Goal: Information Seeking & Learning: Learn about a topic

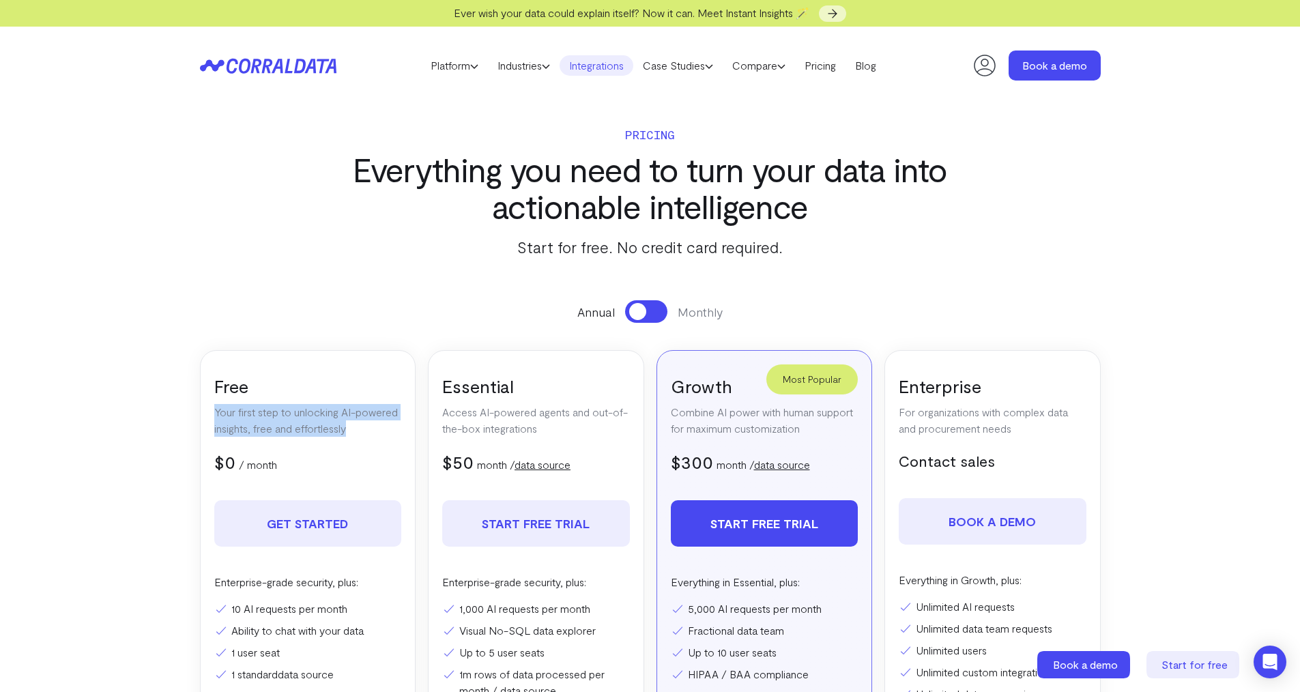
click at [613, 71] on link "Integrations" at bounding box center [597, 65] width 74 height 20
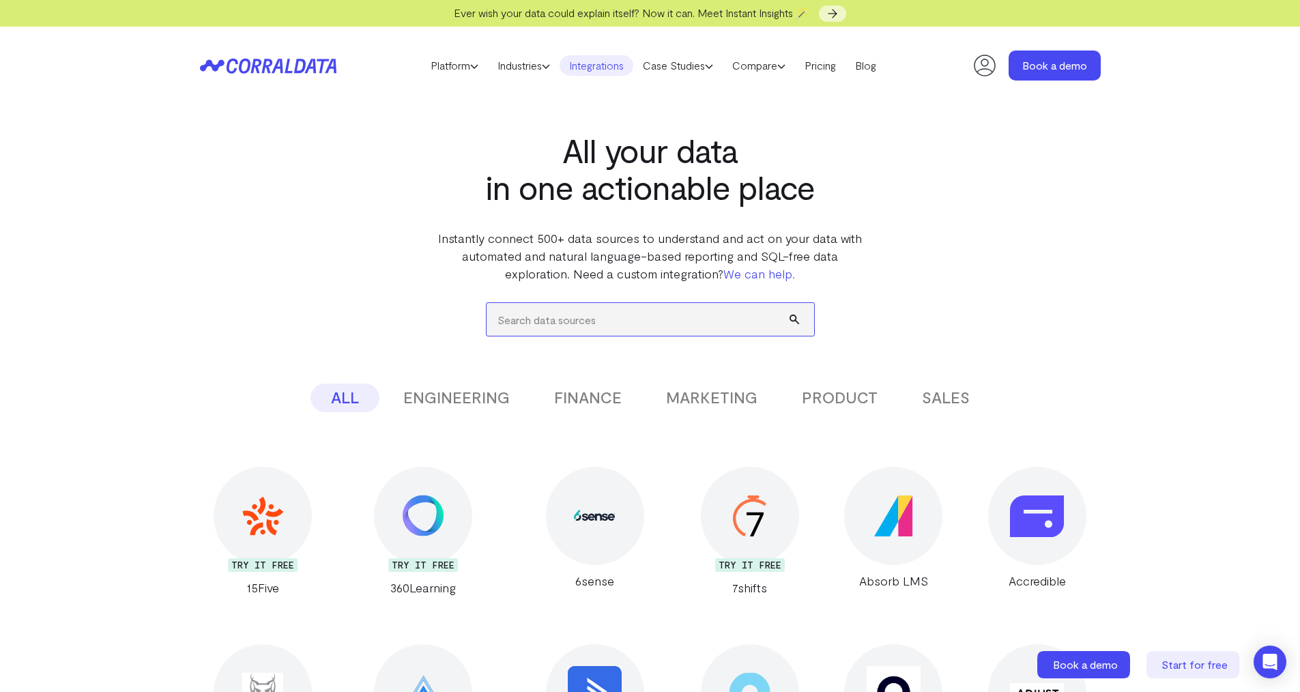
click at [601, 309] on input "search" at bounding box center [651, 319] width 328 height 33
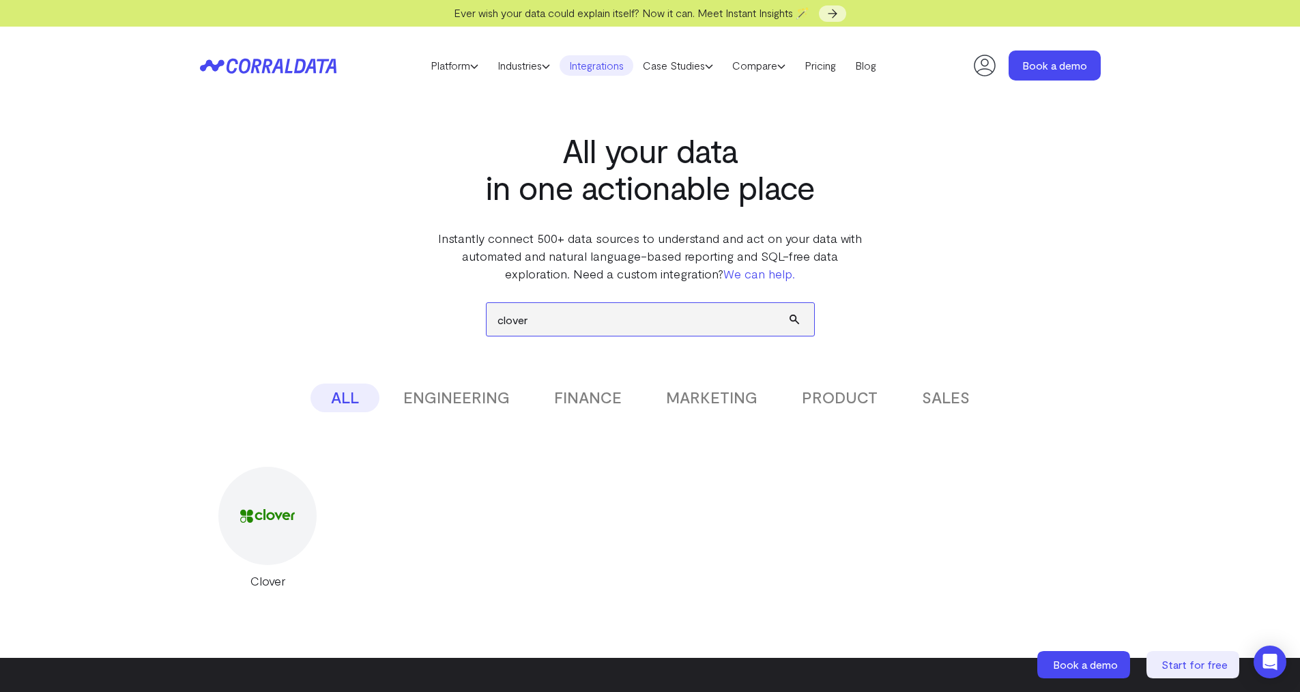
type input "clover"
click at [238, 524] on div at bounding box center [267, 516] width 98 height 98
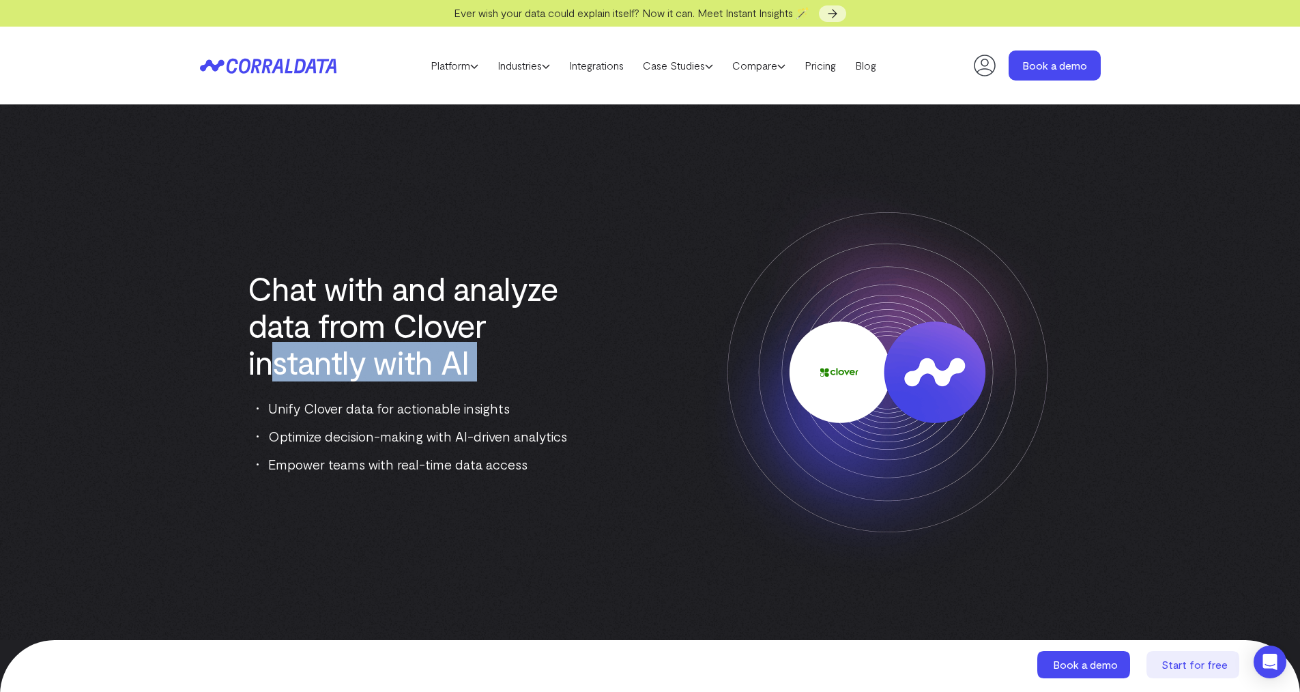
drag, startPoint x: 276, startPoint y: 364, endPoint x: 543, endPoint y: 389, distance: 268.0
click at [543, 389] on div "Chat with and analyze data from Clover instantly with AI Unify Clover data for …" at bounding box center [413, 372] width 427 height 205
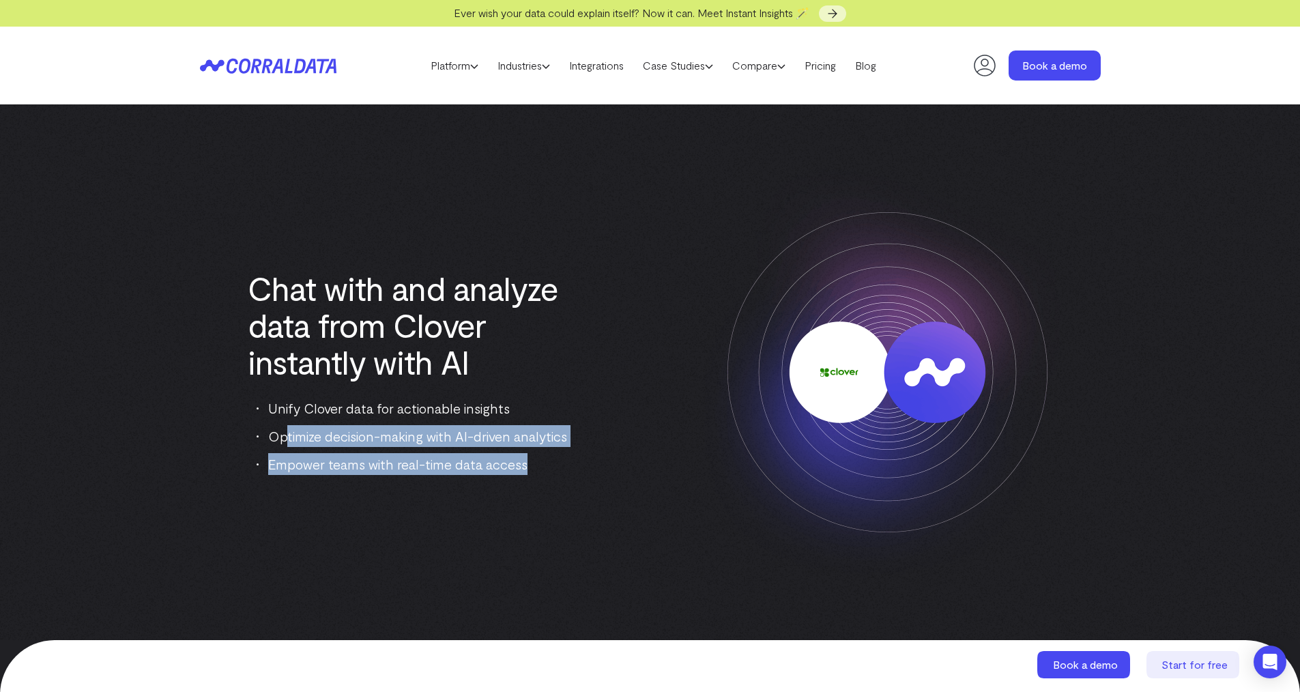
drag, startPoint x: 302, startPoint y: 439, endPoint x: 551, endPoint y: 459, distance: 250.0
click at [551, 459] on ul "Unify Clover data for actionable insights Optimize decision-making with AI-driv…" at bounding box center [418, 436] width 322 height 78
click at [595, 69] on link "Integrations" at bounding box center [597, 65] width 74 height 20
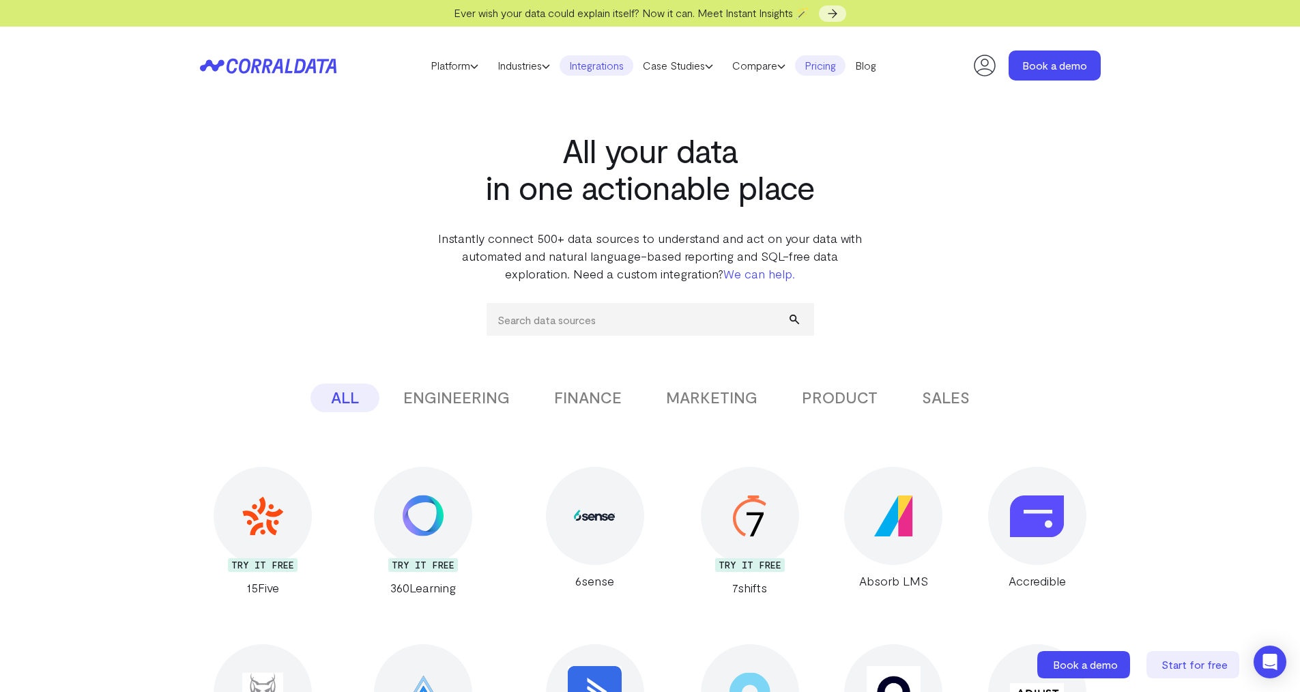
click at [814, 61] on link "Pricing" at bounding box center [820, 65] width 51 height 20
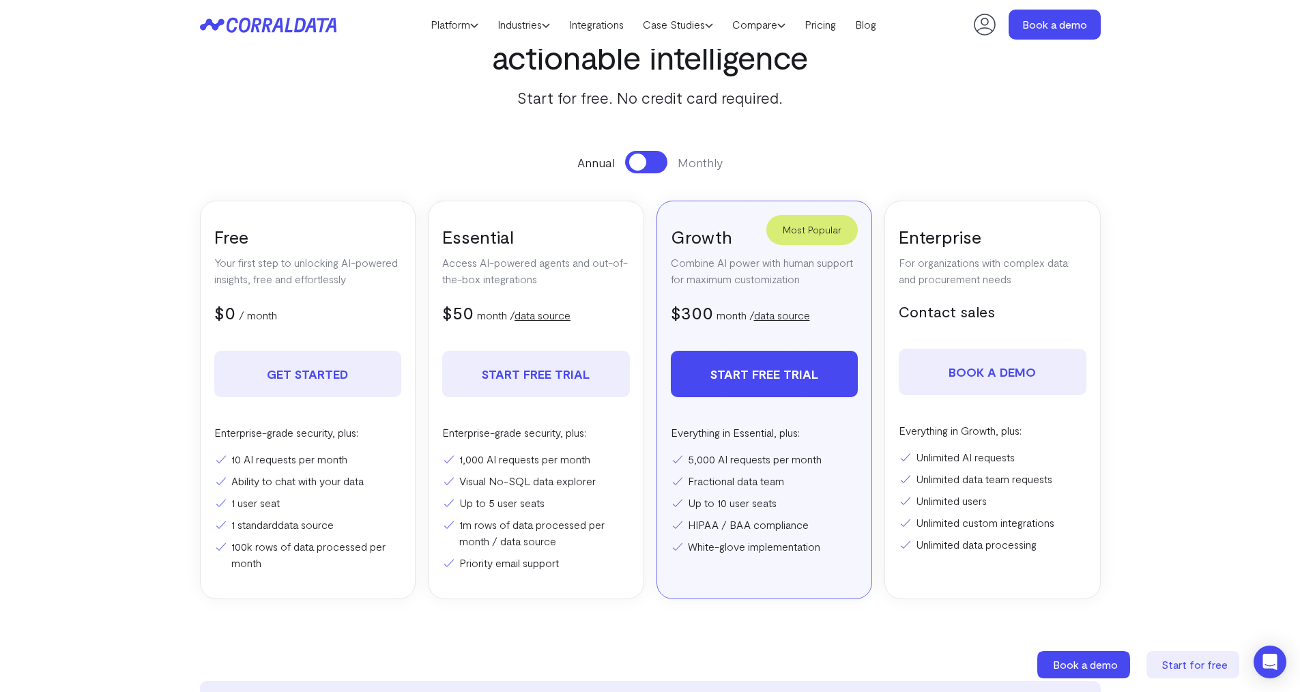
scroll to position [119, 0]
click at [721, 466] on li "5,000 AI requests per month" at bounding box center [765, 461] width 188 height 16
click at [266, 470] on ul "10 AI requests per month Ability to chat with your data 1 user seat 1 standard …" at bounding box center [308, 513] width 188 height 120
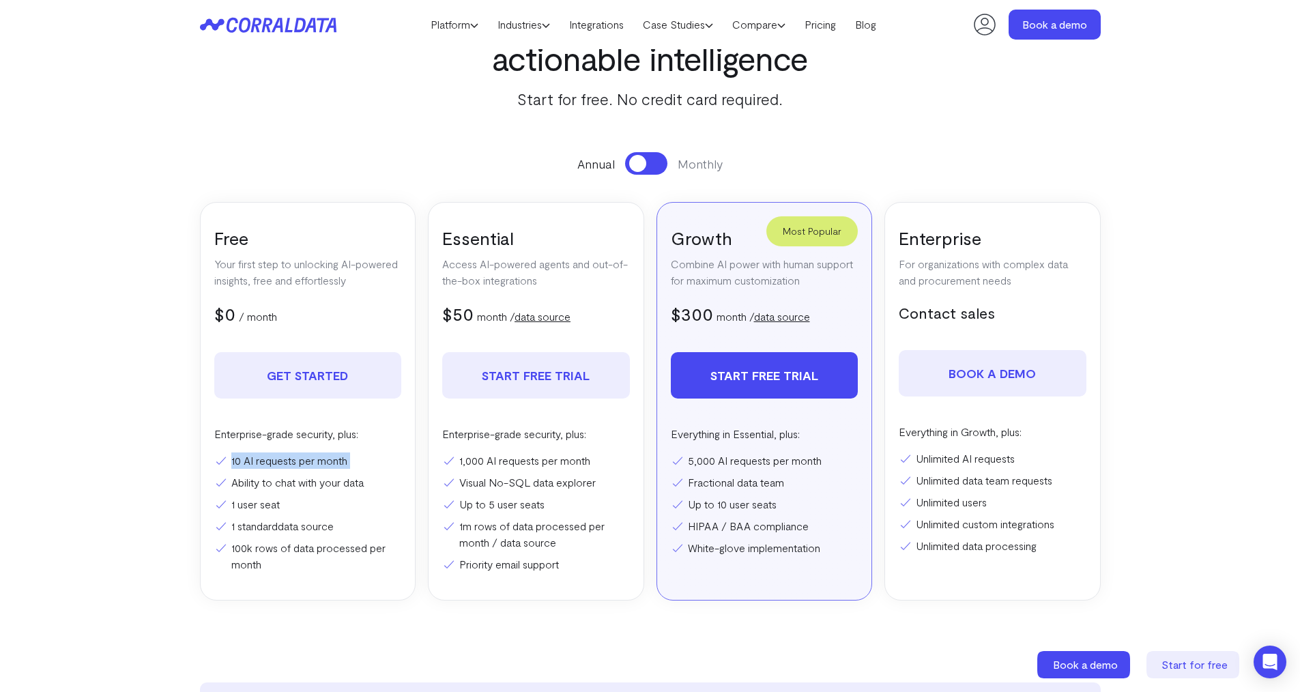
click at [266, 470] on ul "10 AI requests per month Ability to chat with your data 1 user seat 1 standard …" at bounding box center [308, 513] width 188 height 120
click at [535, 461] on li "1,000 AI requests per month" at bounding box center [536, 461] width 188 height 16
click at [663, 164] on button at bounding box center [646, 163] width 42 height 23
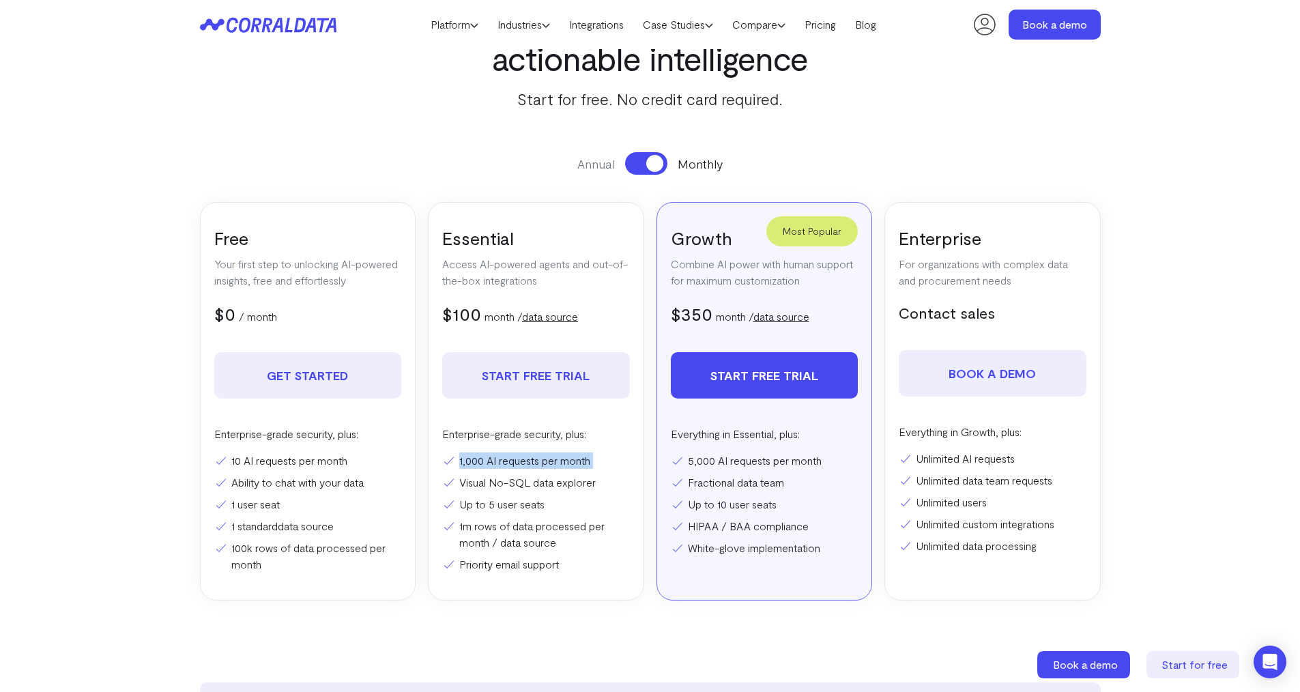
click at [644, 167] on button at bounding box center [646, 163] width 42 height 23
click at [671, 167] on div "Annual Monthly" at bounding box center [650, 163] width 901 height 23
click at [659, 165] on button at bounding box center [646, 163] width 42 height 23
click at [612, 38] on header "Platform AI Reporting Use AI to effortlessly answer any business questions from…" at bounding box center [650, 24] width 901 height 49
click at [612, 12] on header "Platform AI Reporting Use AI to effortlessly answer any business questions from…" at bounding box center [650, 24] width 901 height 49
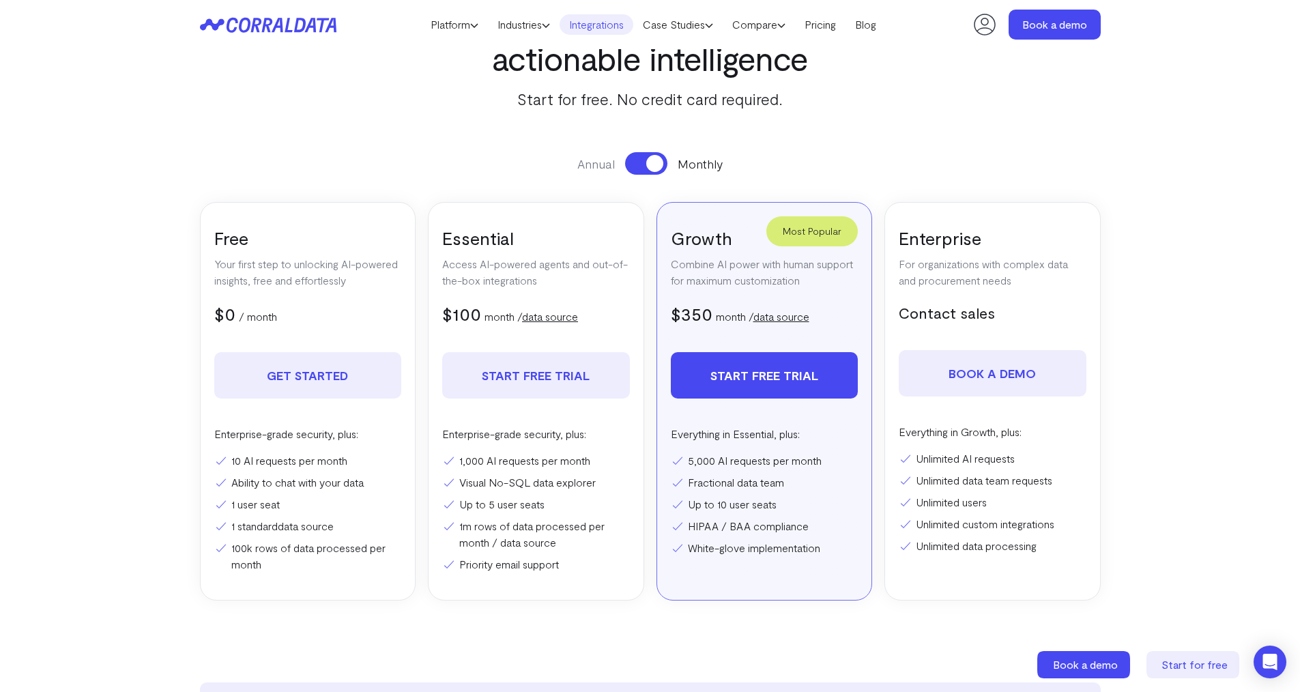
click at [604, 20] on link "Integrations" at bounding box center [597, 24] width 74 height 20
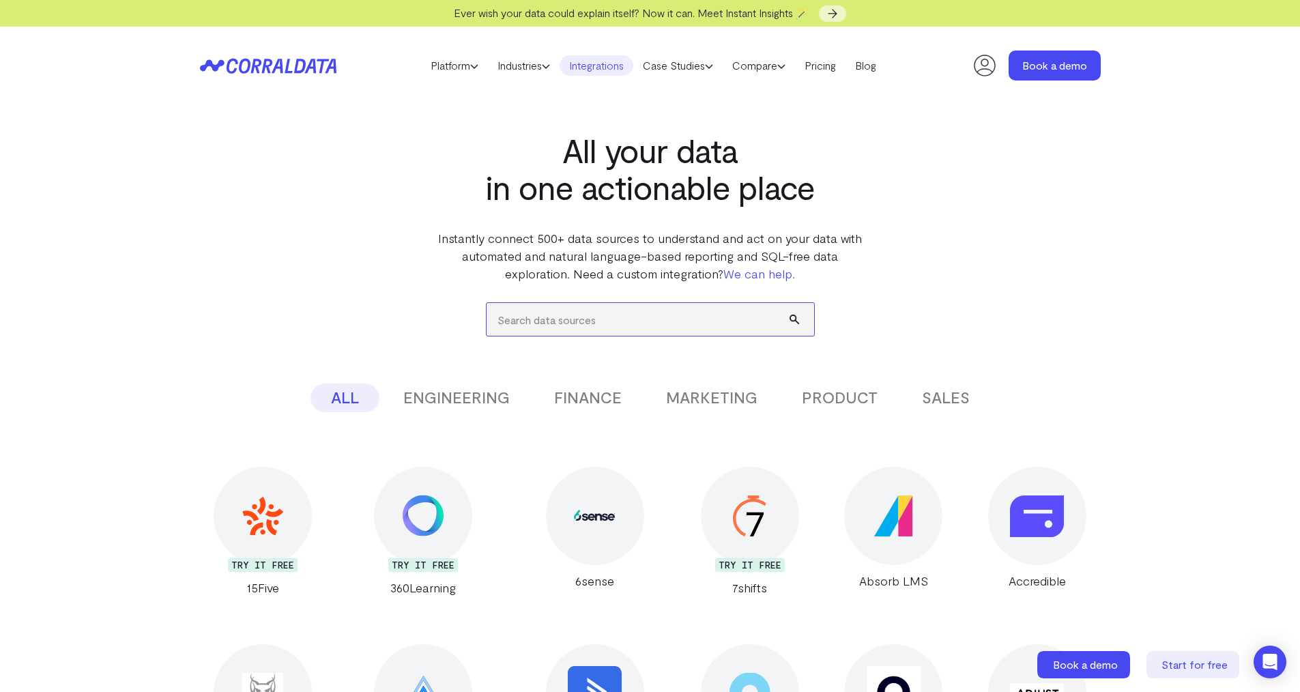
click at [579, 309] on input "search" at bounding box center [651, 319] width 328 height 33
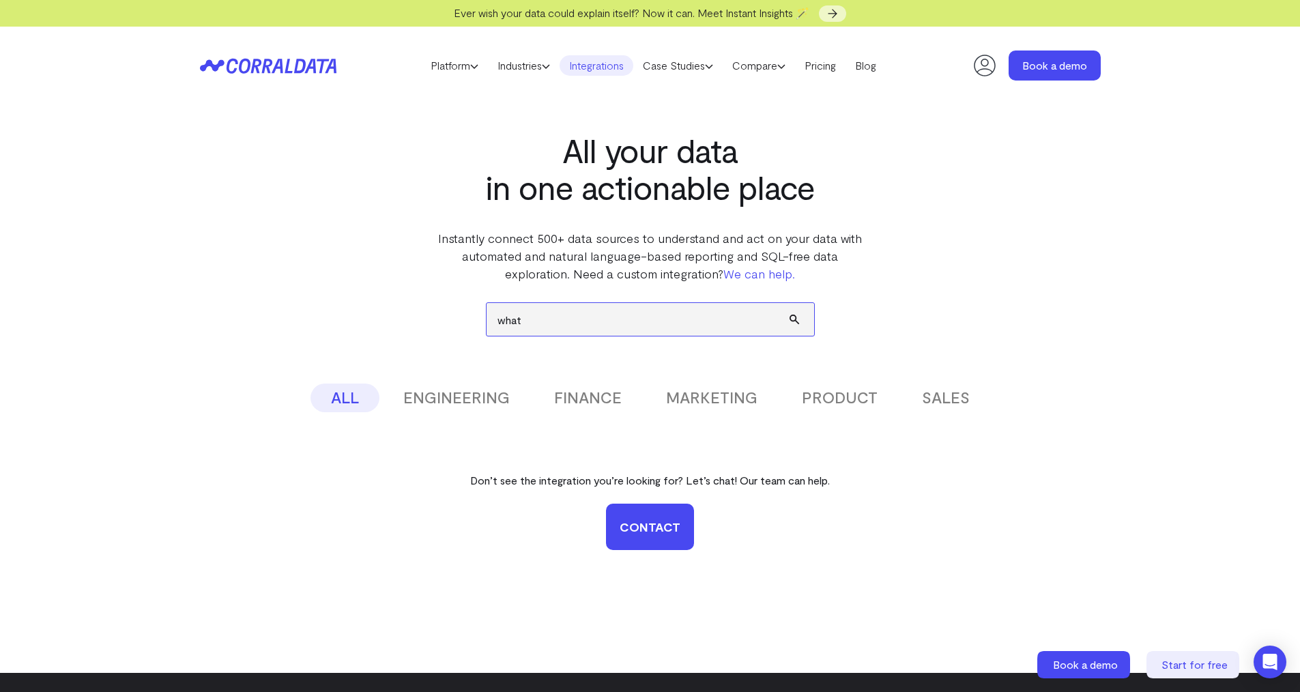
type input "whats"
